Goal: Book appointment/travel/reservation

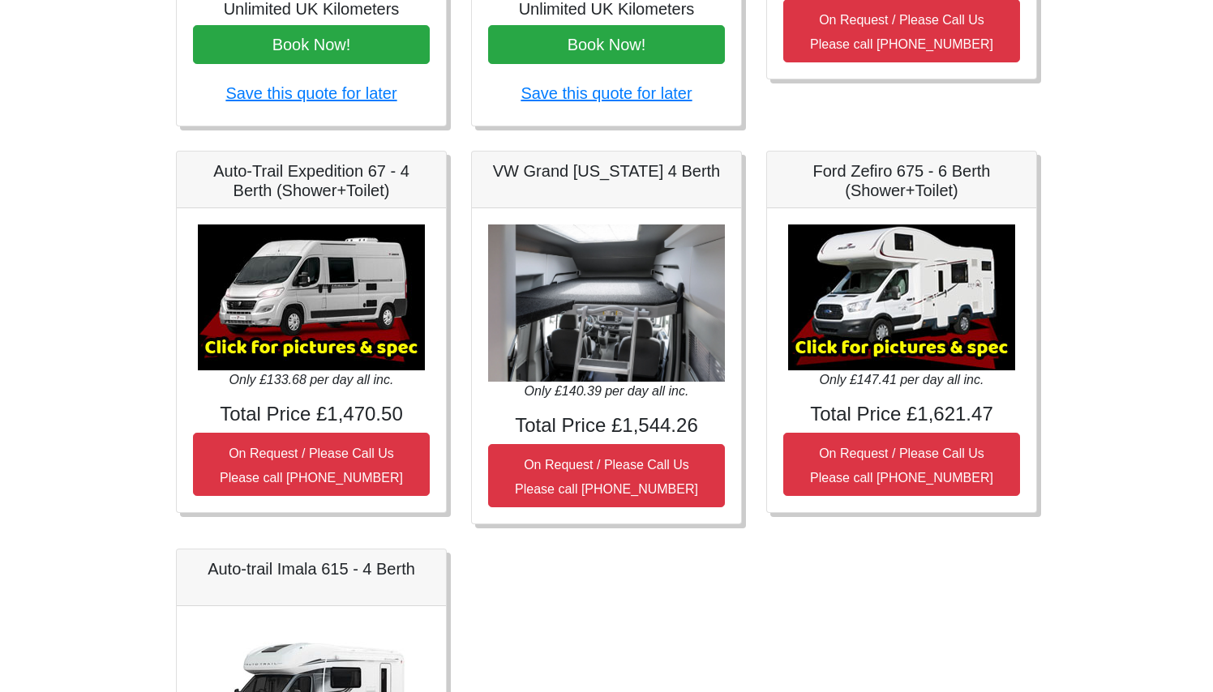
scroll to position [546, 0]
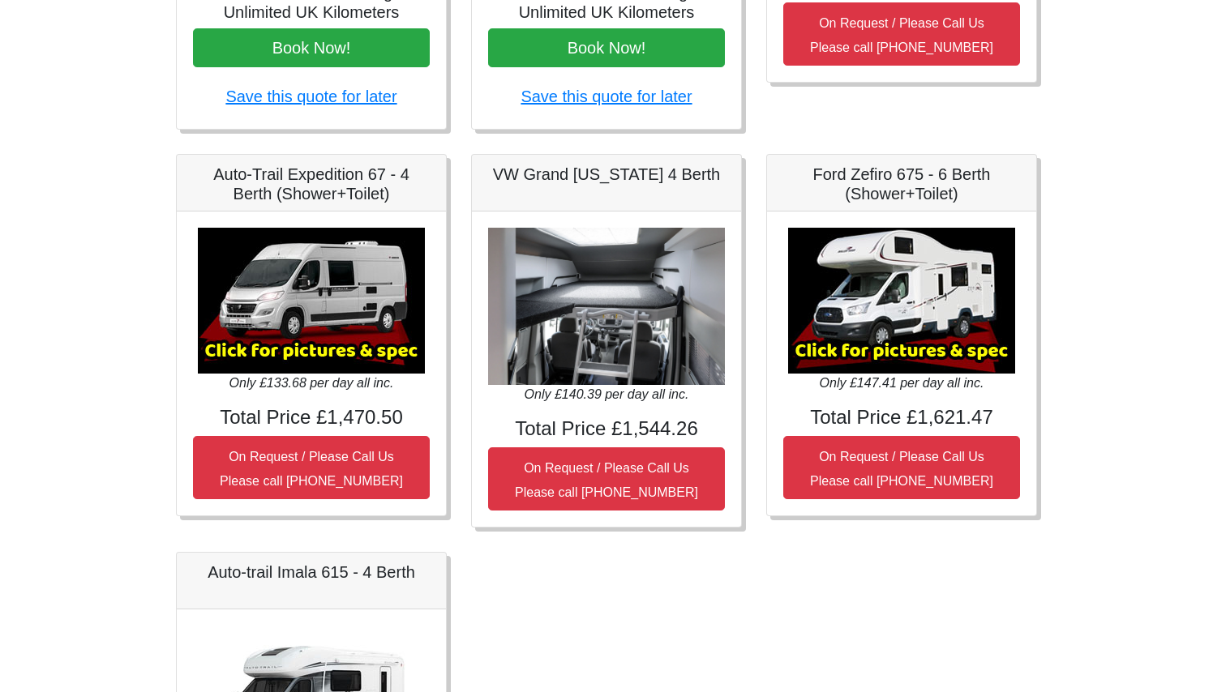
click at [917, 332] on img at bounding box center [901, 301] width 227 height 146
click at [890, 185] on h5 "Ford Zefiro 675 - 6 Berth (Shower+Toilet)" at bounding box center [901, 184] width 237 height 39
click at [878, 256] on img at bounding box center [901, 301] width 227 height 146
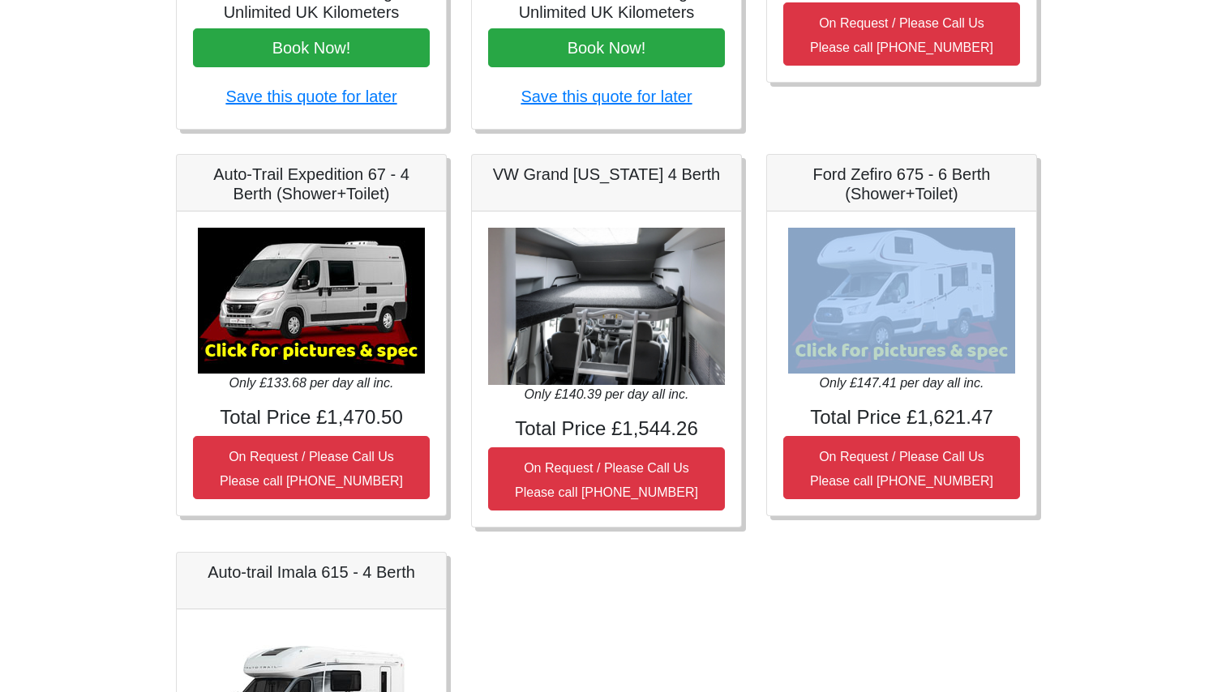
click at [878, 256] on img at bounding box center [901, 301] width 227 height 146
click at [878, 285] on img at bounding box center [901, 301] width 227 height 146
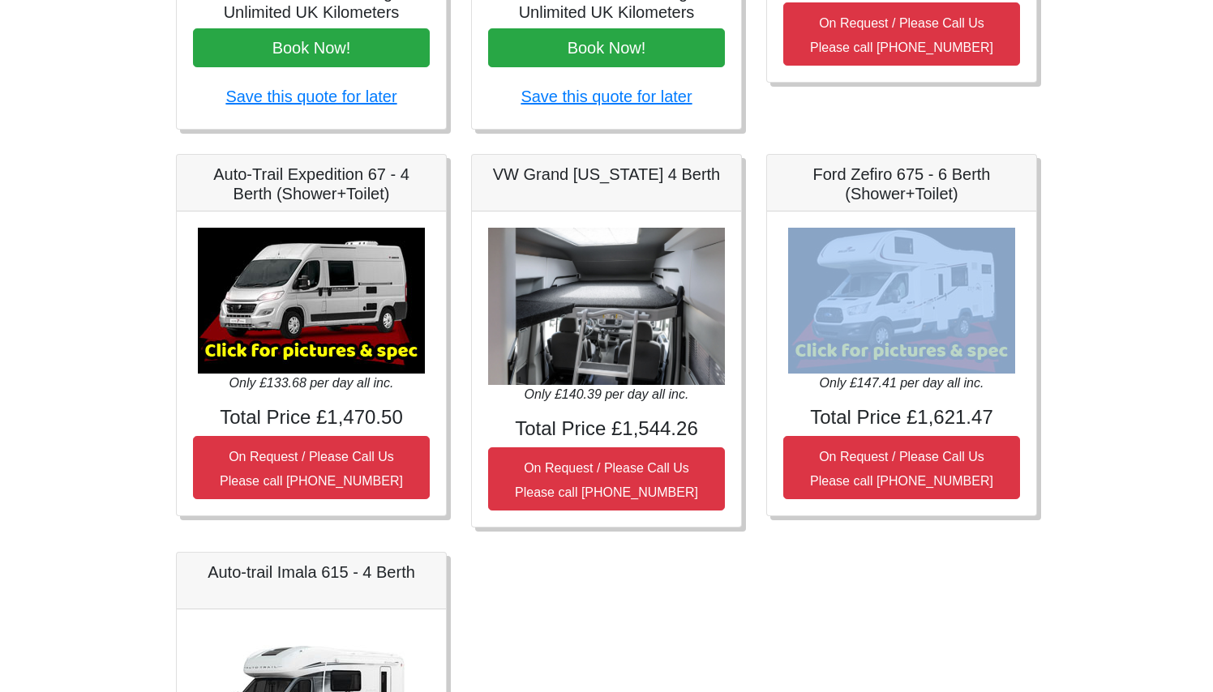
click at [878, 285] on img at bounding box center [901, 301] width 227 height 146
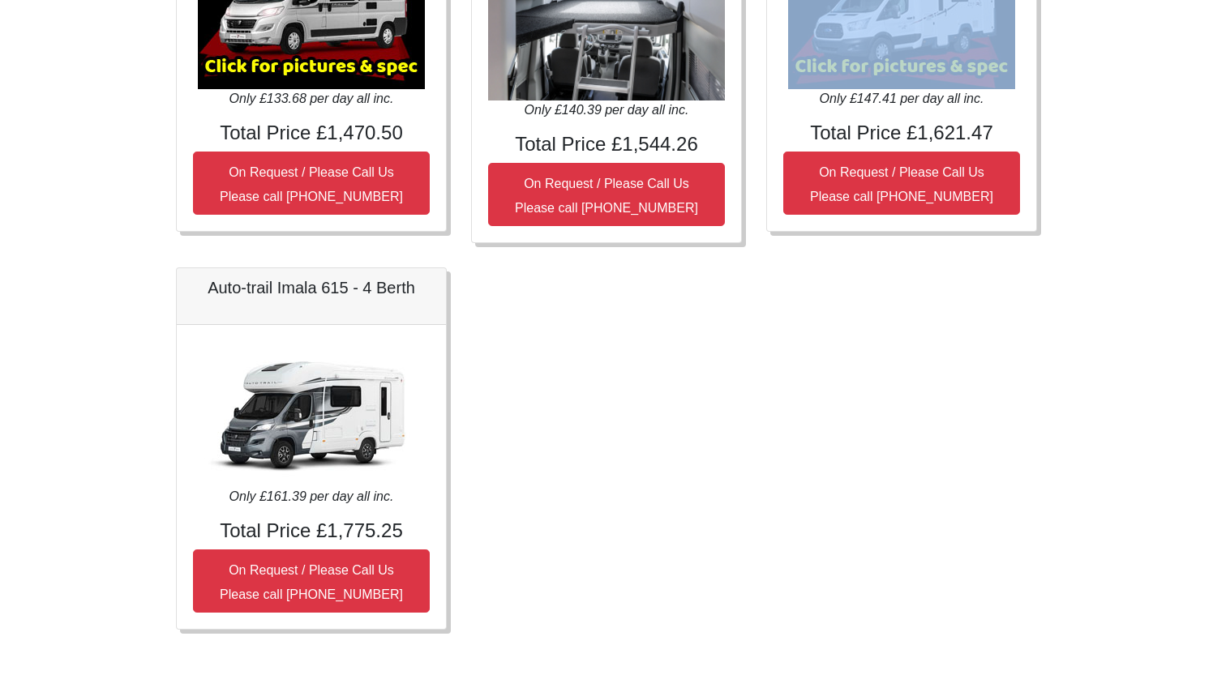
scroll to position [830, 0]
click at [337, 465] on img at bounding box center [311, 415] width 227 height 146
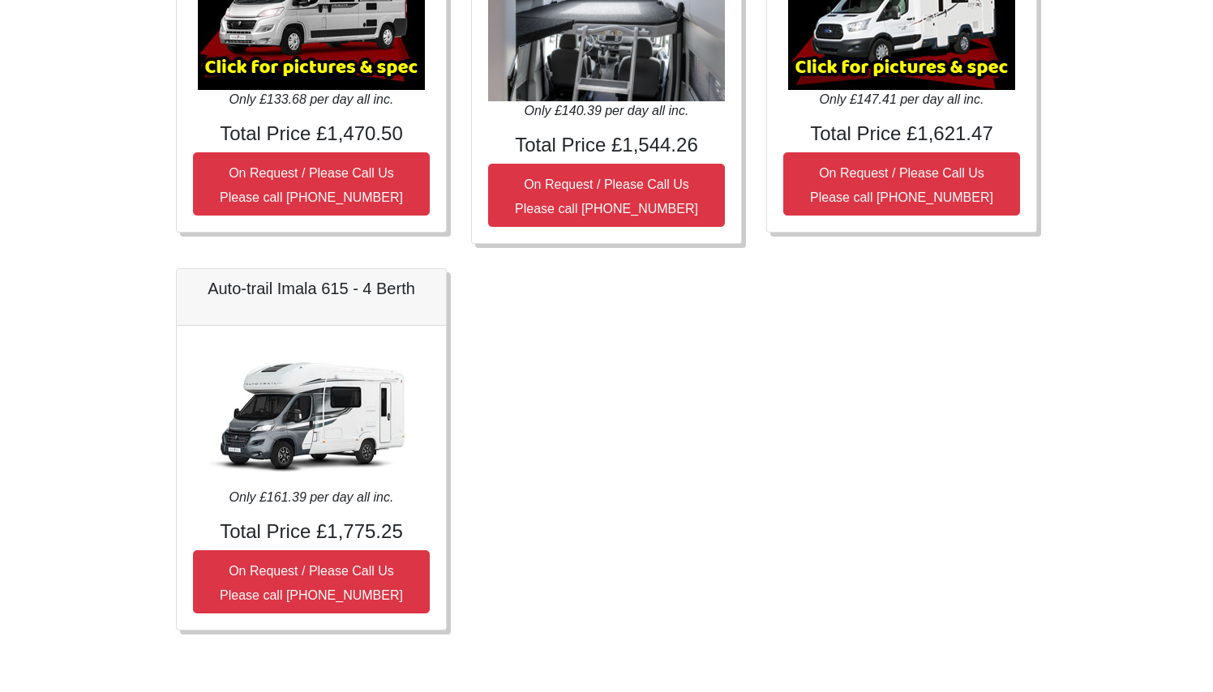
click at [304, 289] on h5 "Auto-trail Imala 615 - 4 Berth" at bounding box center [311, 288] width 237 height 19
click at [305, 433] on img at bounding box center [311, 415] width 227 height 146
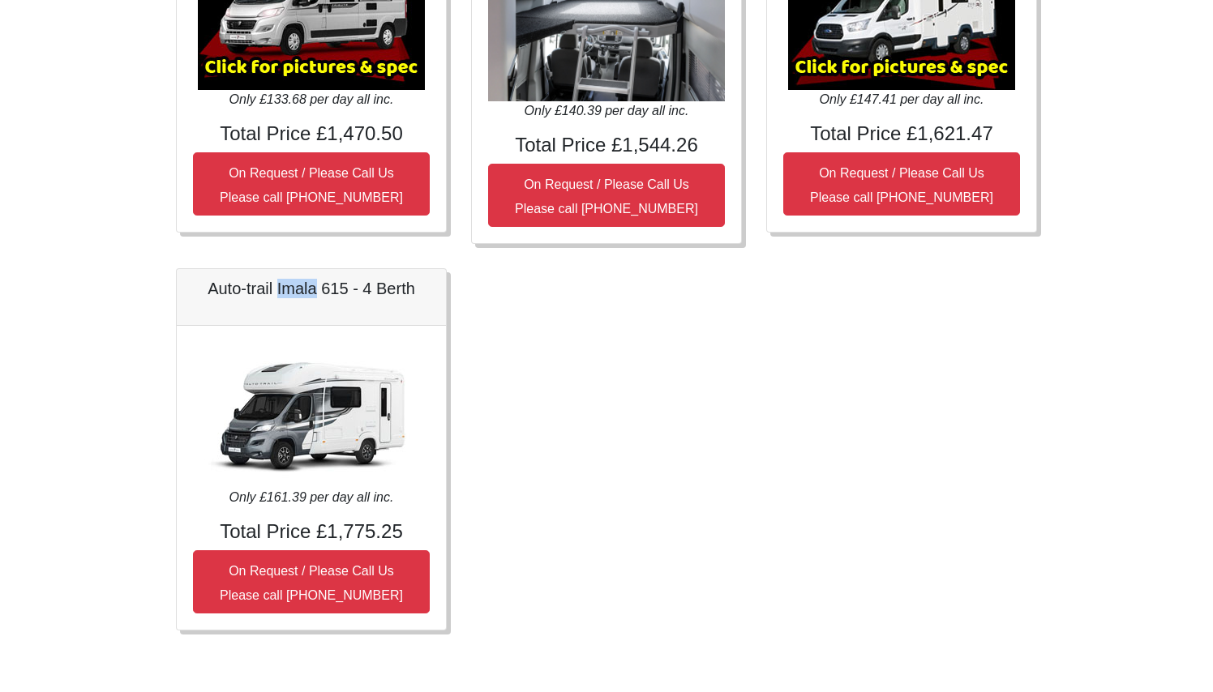
click at [305, 433] on img at bounding box center [311, 415] width 227 height 146
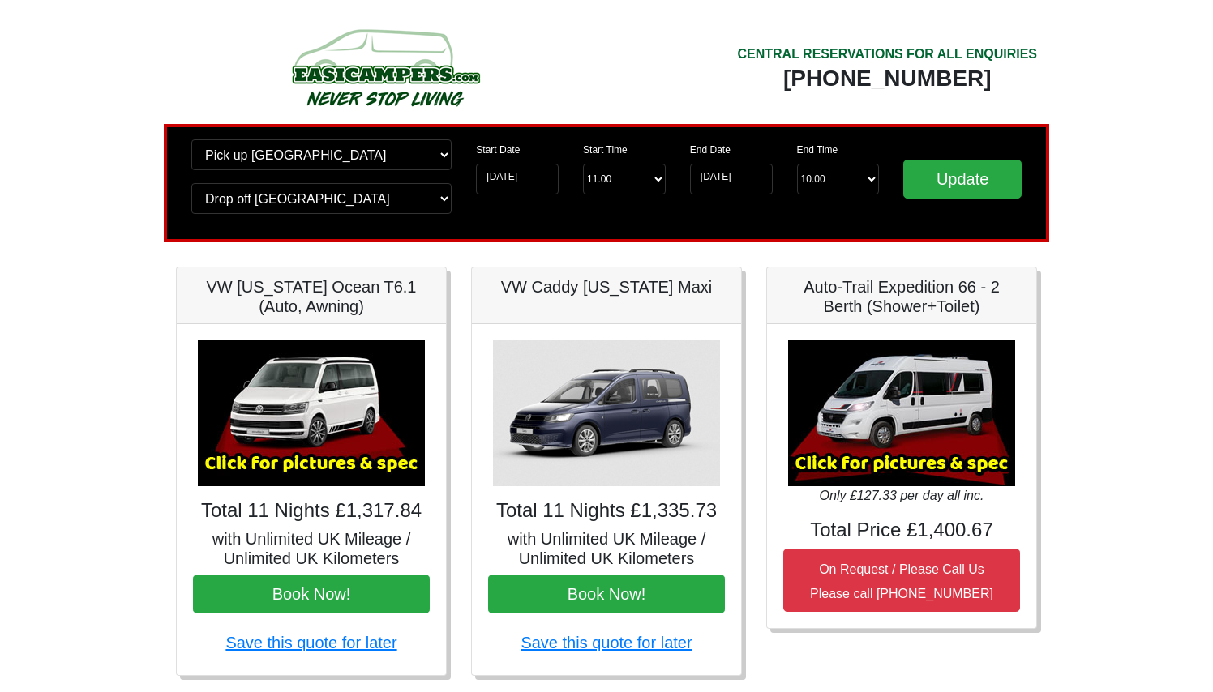
scroll to position [0, 0]
click at [947, 183] on input "Update" at bounding box center [962, 179] width 118 height 39
select select "13.00"
click at [940, 187] on input "Update" at bounding box center [962, 179] width 118 height 39
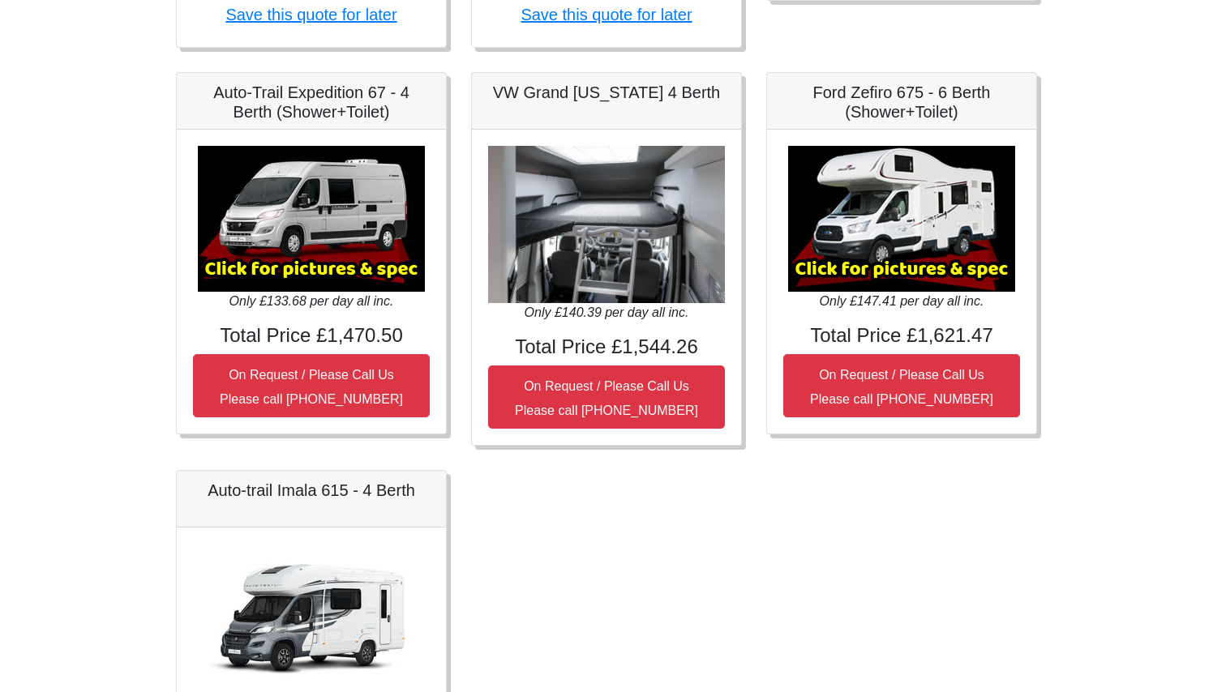
scroll to position [629, 0]
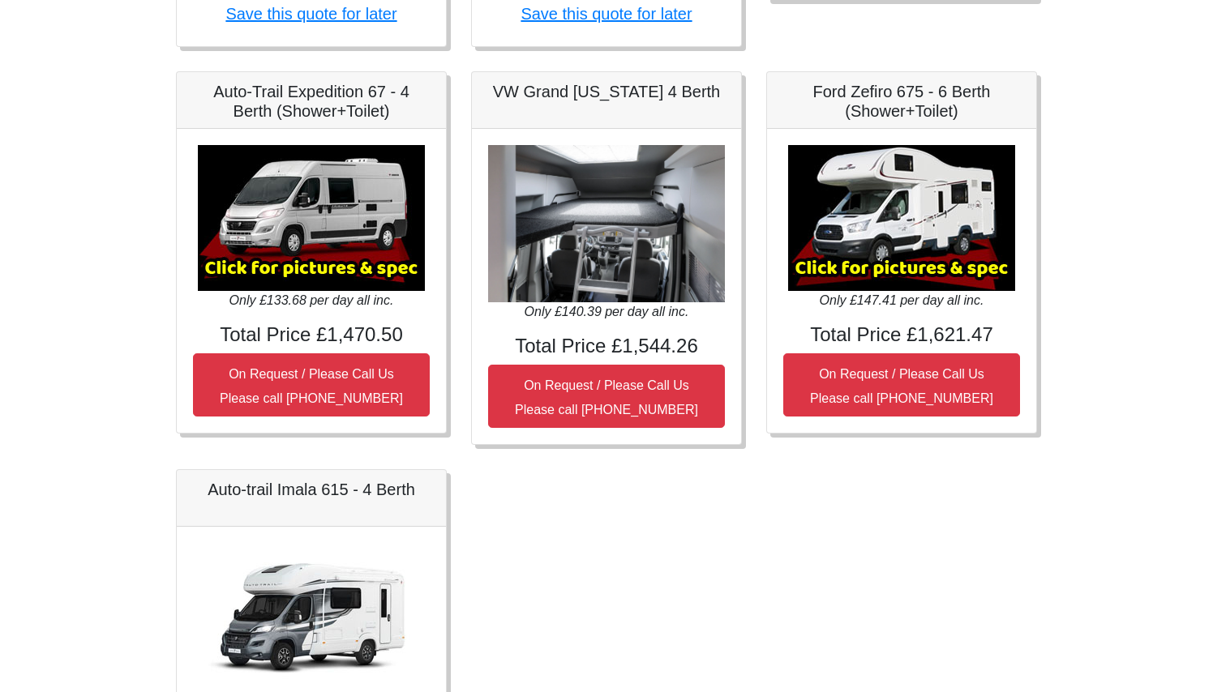
click at [641, 247] on img at bounding box center [606, 224] width 237 height 158
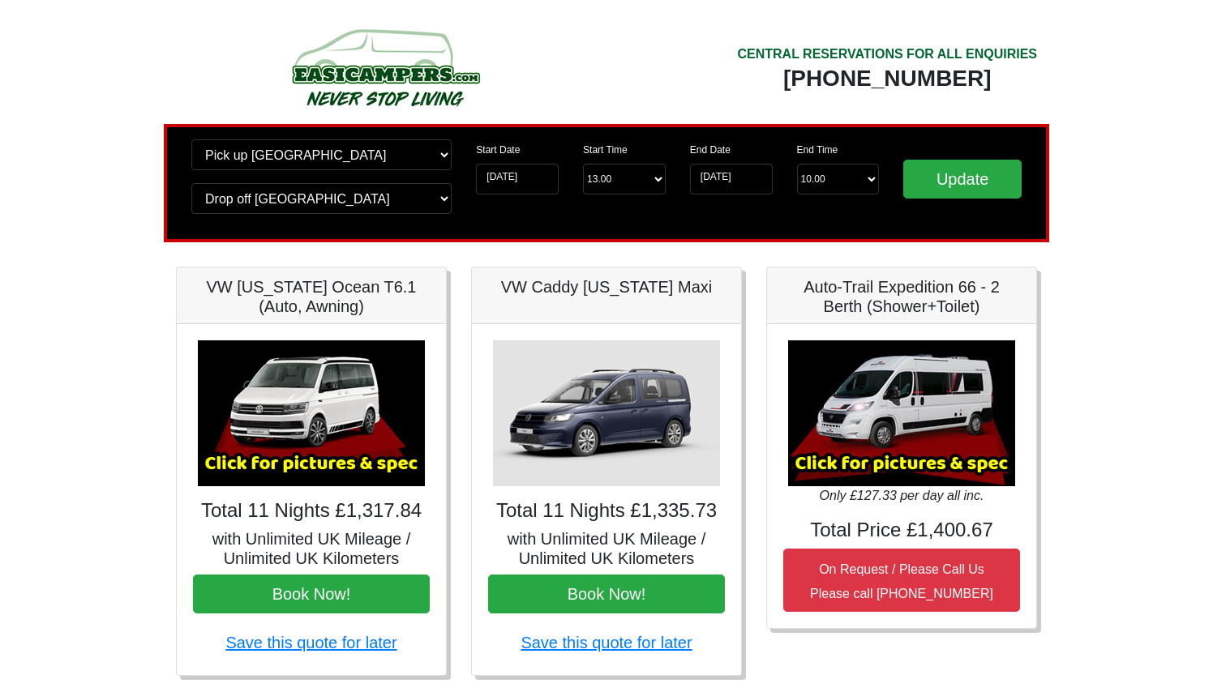
scroll to position [0, 0]
